Goal: Find specific page/section

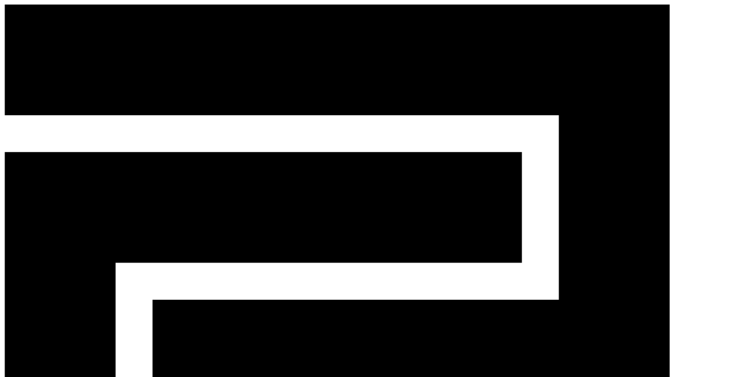
drag, startPoint x: 187, startPoint y: 45, endPoint x: 178, endPoint y: 49, distance: 9.4
click at [347, 16] on div "CReward production Admin 1" at bounding box center [376, 331] width 742 height 652
